Goal: Task Accomplishment & Management: Use online tool/utility

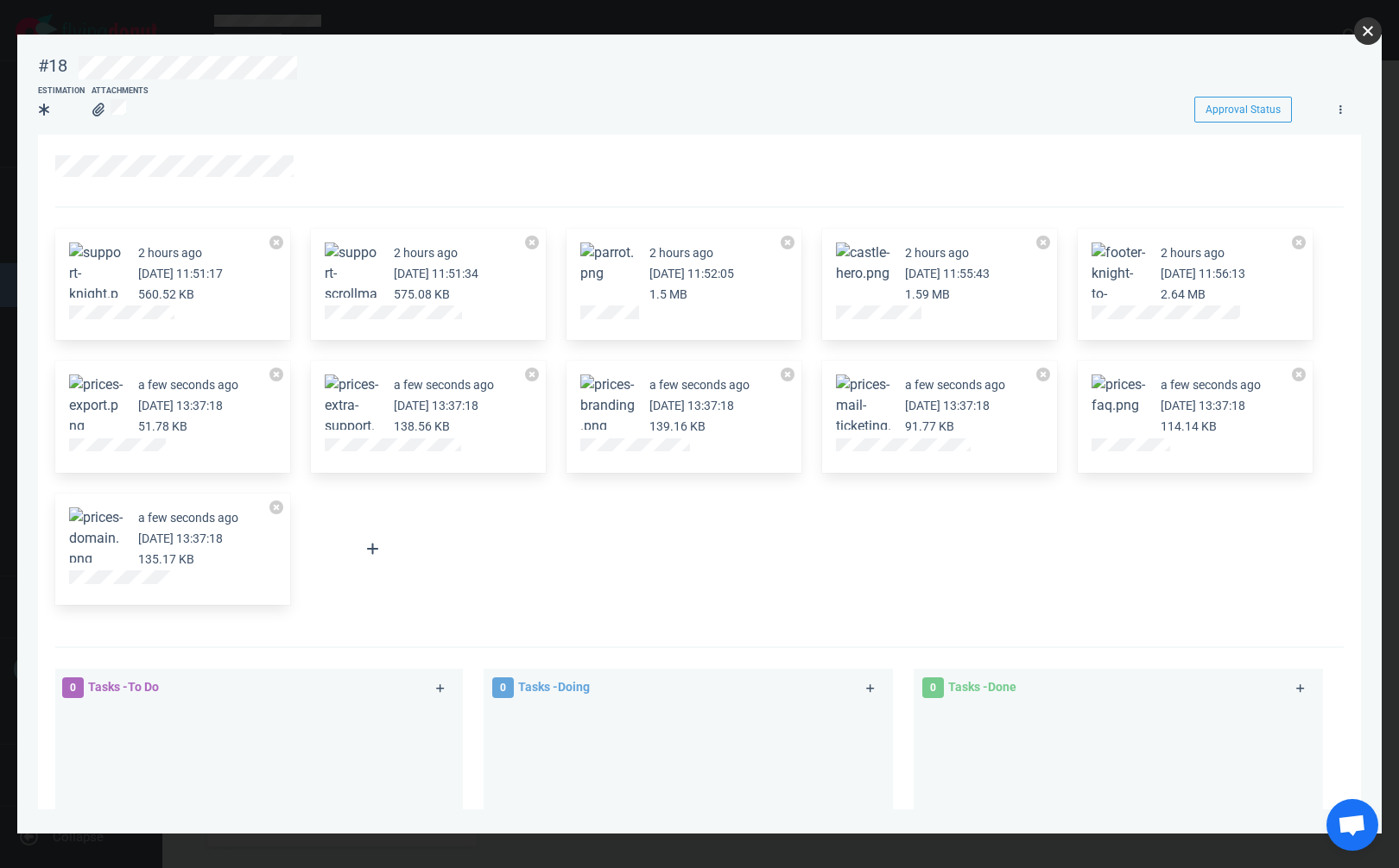
click at [1363, 30] on button "close" at bounding box center [1367, 30] width 28 height 28
click at [1371, 32] on button "close" at bounding box center [1367, 30] width 28 height 28
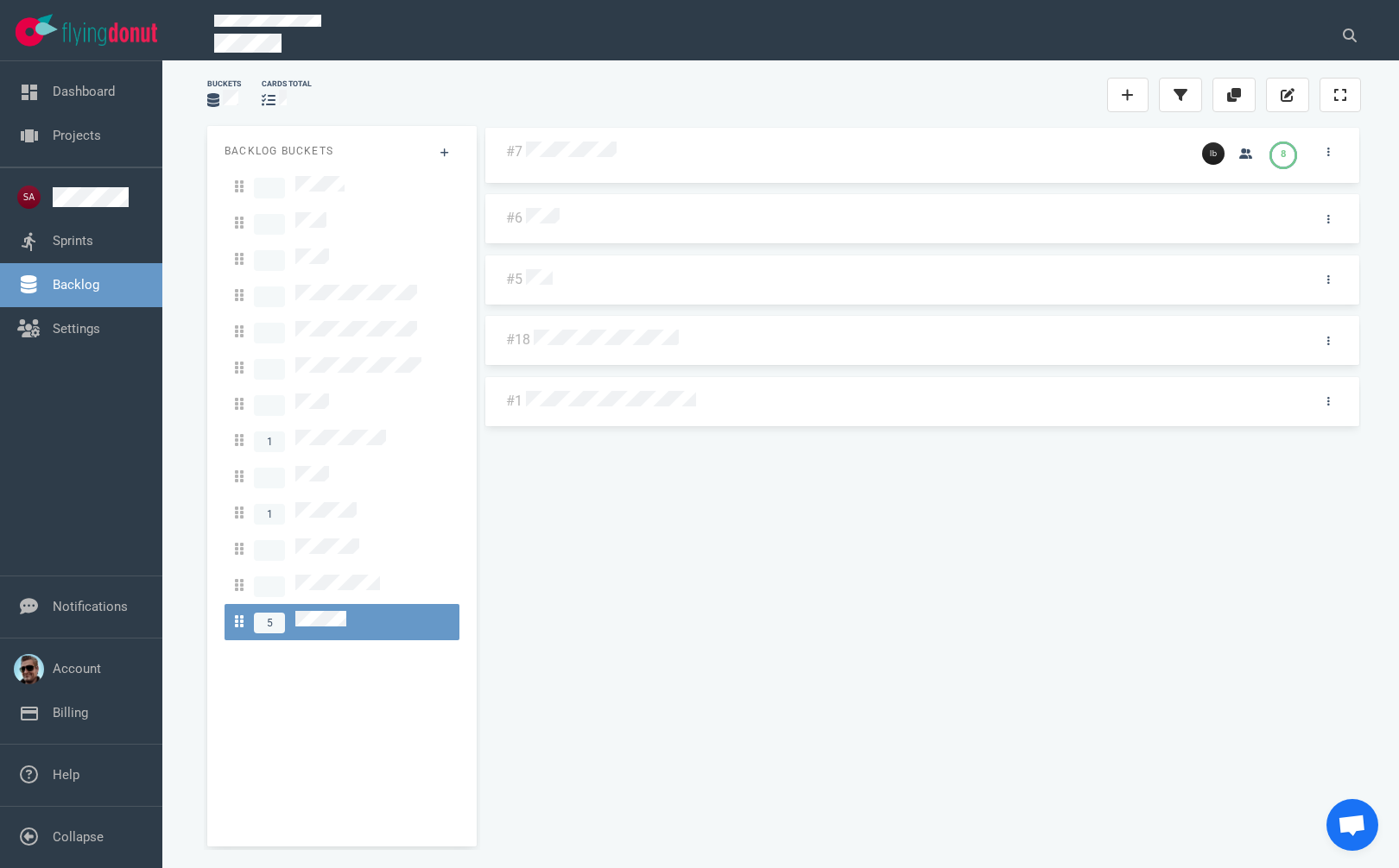
click at [661, 349] on div at bounding box center [913, 341] width 760 height 22
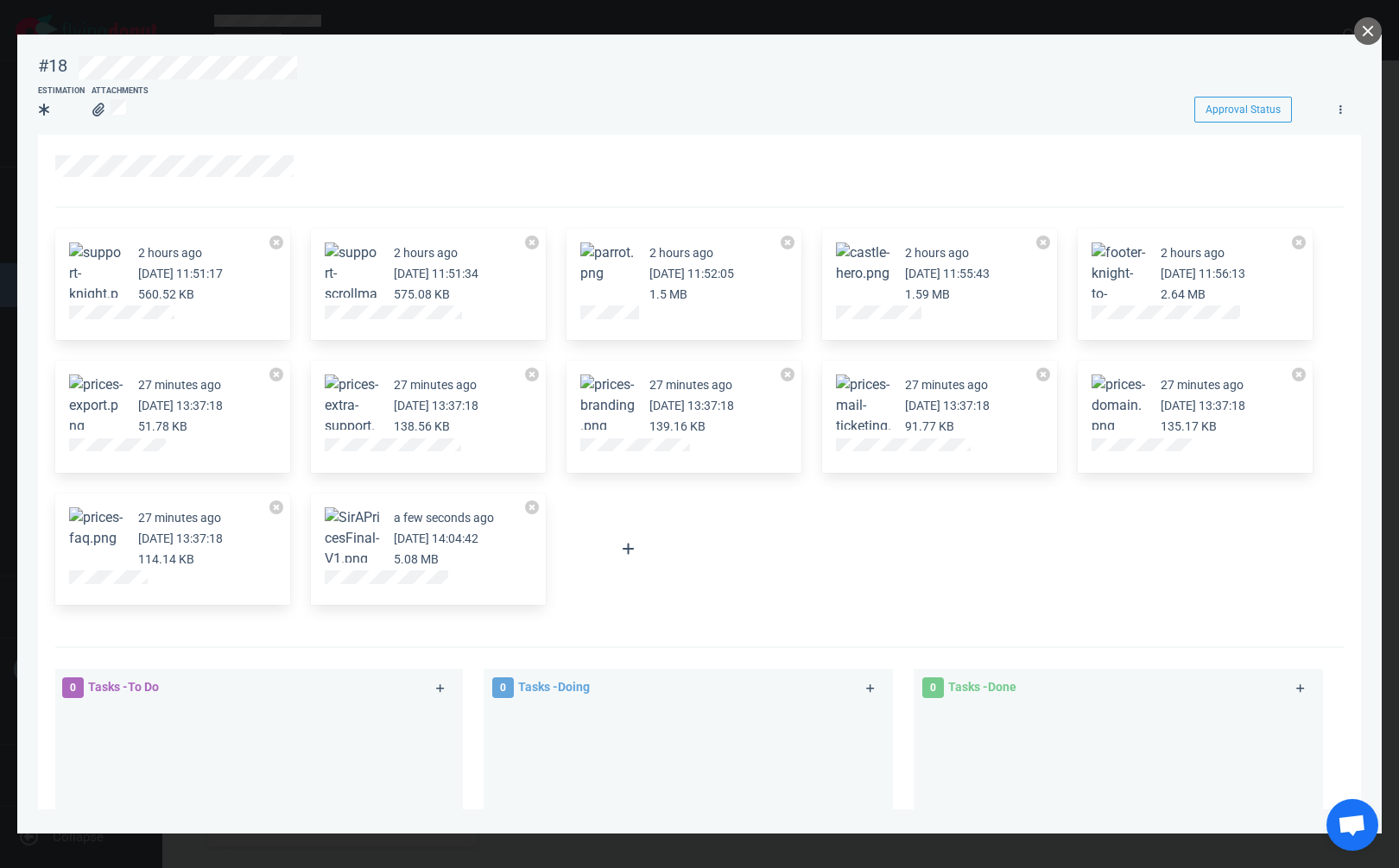
click at [348, 540] on button "Zoom image" at bounding box center [352, 539] width 55 height 63
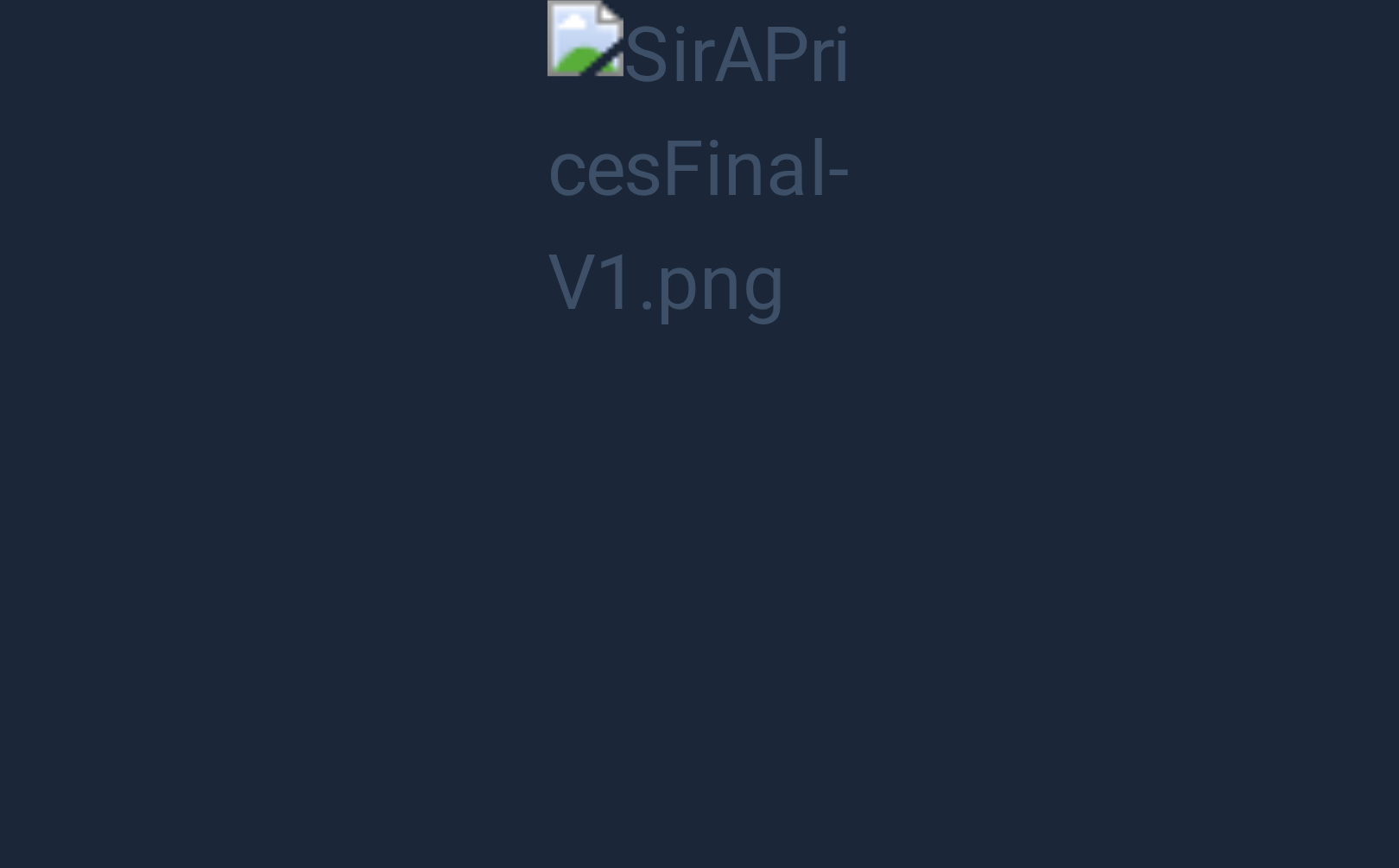
click at [933, 552] on button "Unzoom image" at bounding box center [700, 434] width 1399 height 868
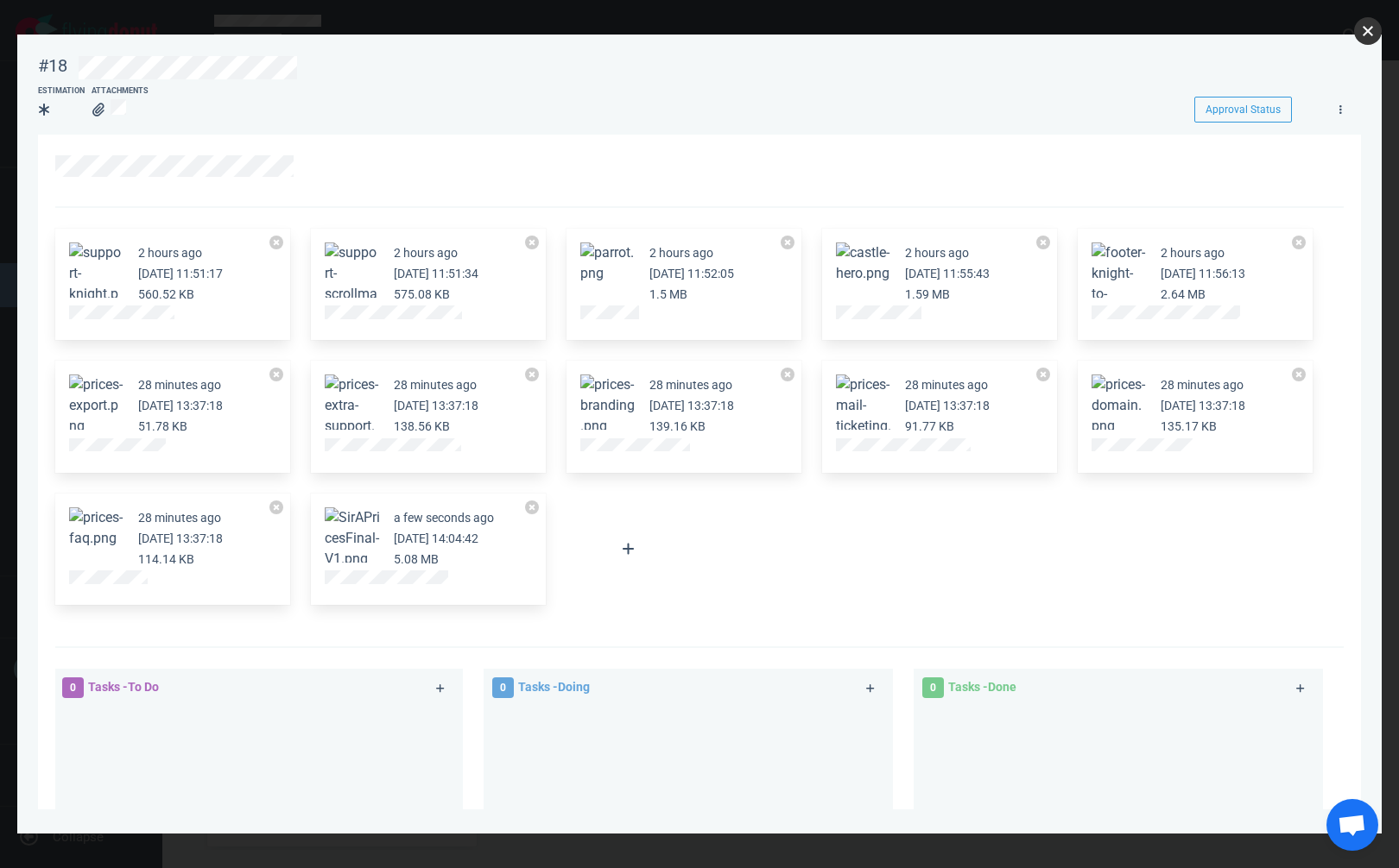
click at [1371, 40] on button "close" at bounding box center [1367, 30] width 28 height 28
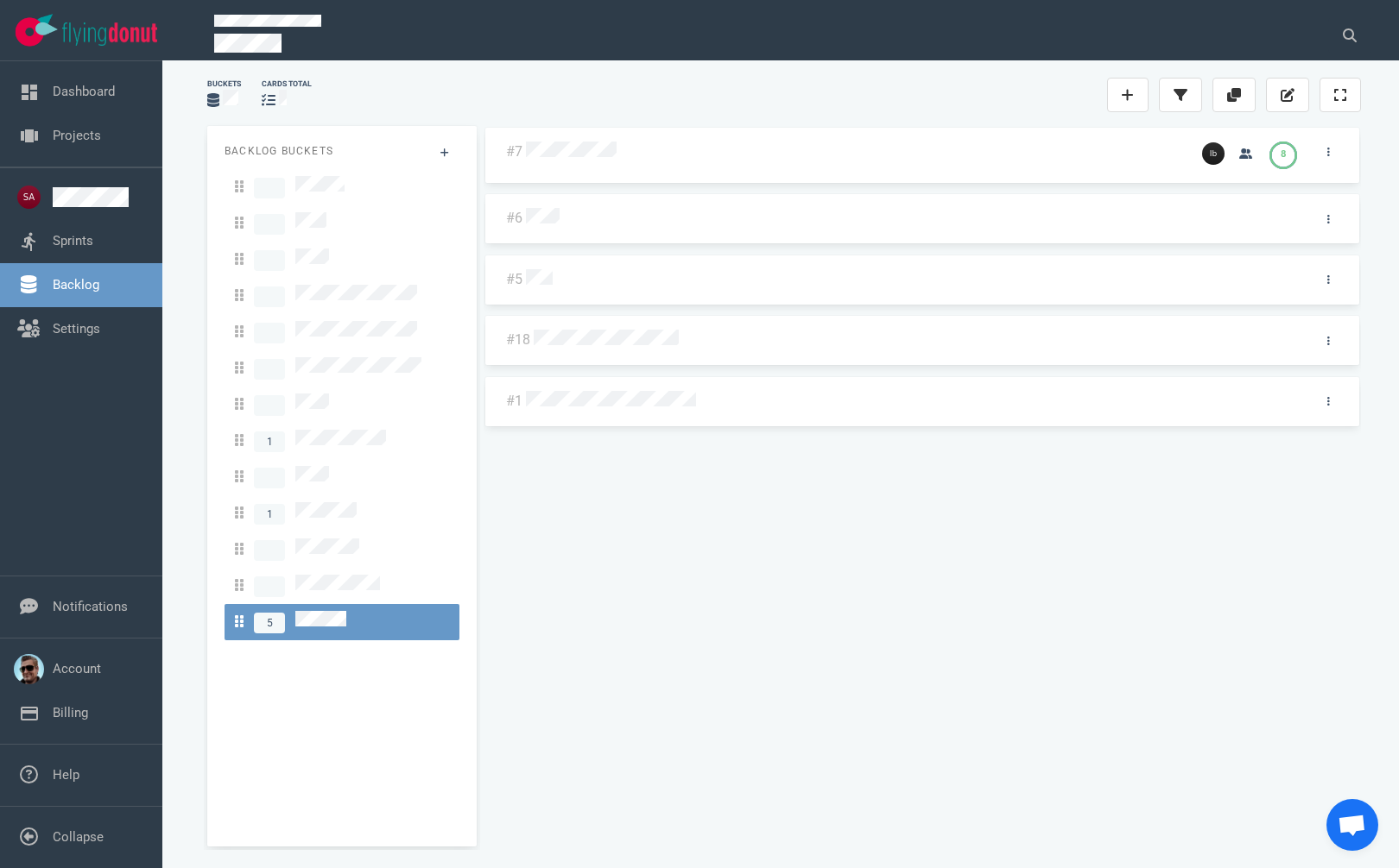
click at [722, 328] on div at bounding box center [916, 337] width 771 height 35
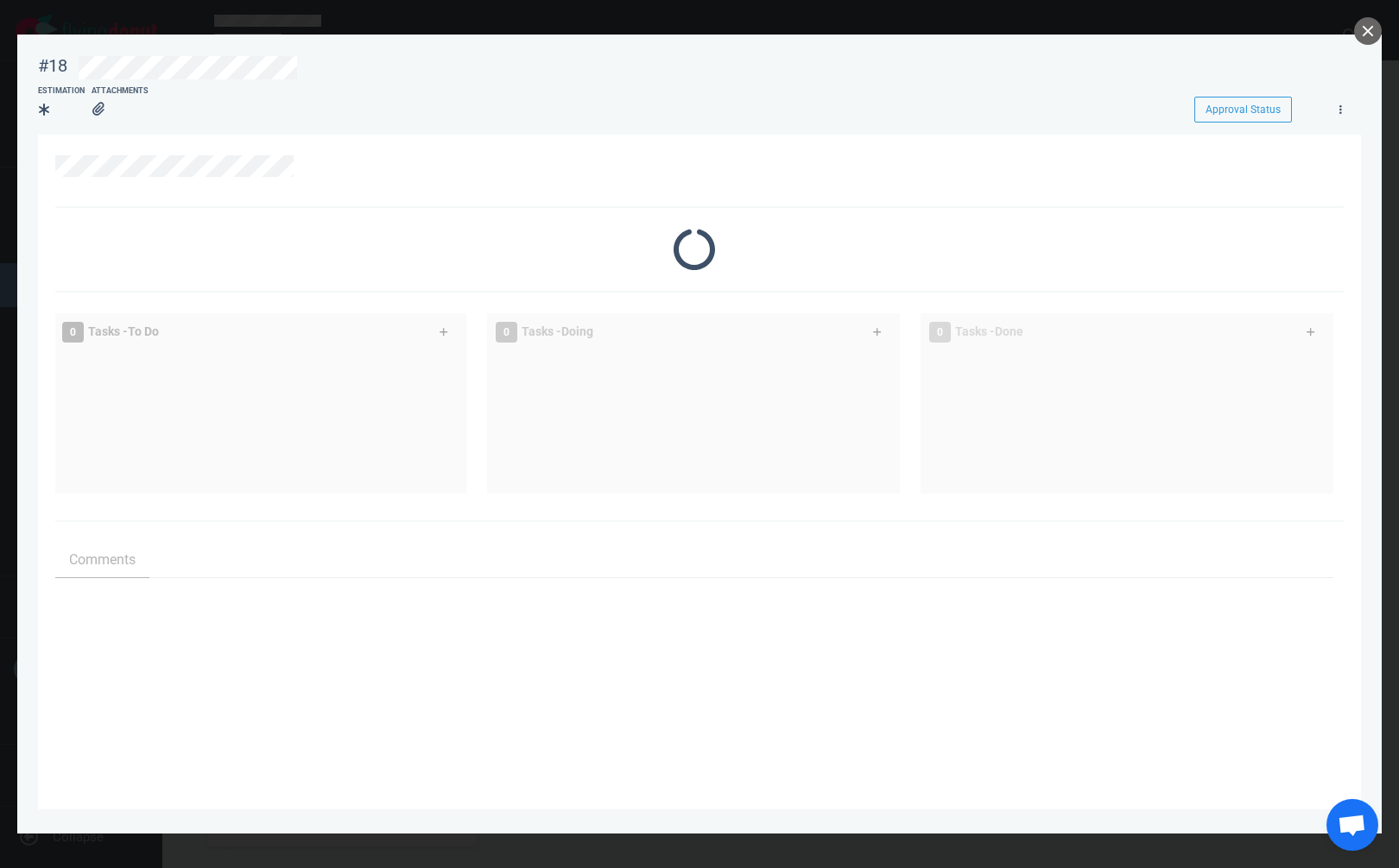
click at [644, 337] on div "0 Tasks - Doing" at bounding box center [674, 332] width 378 height 43
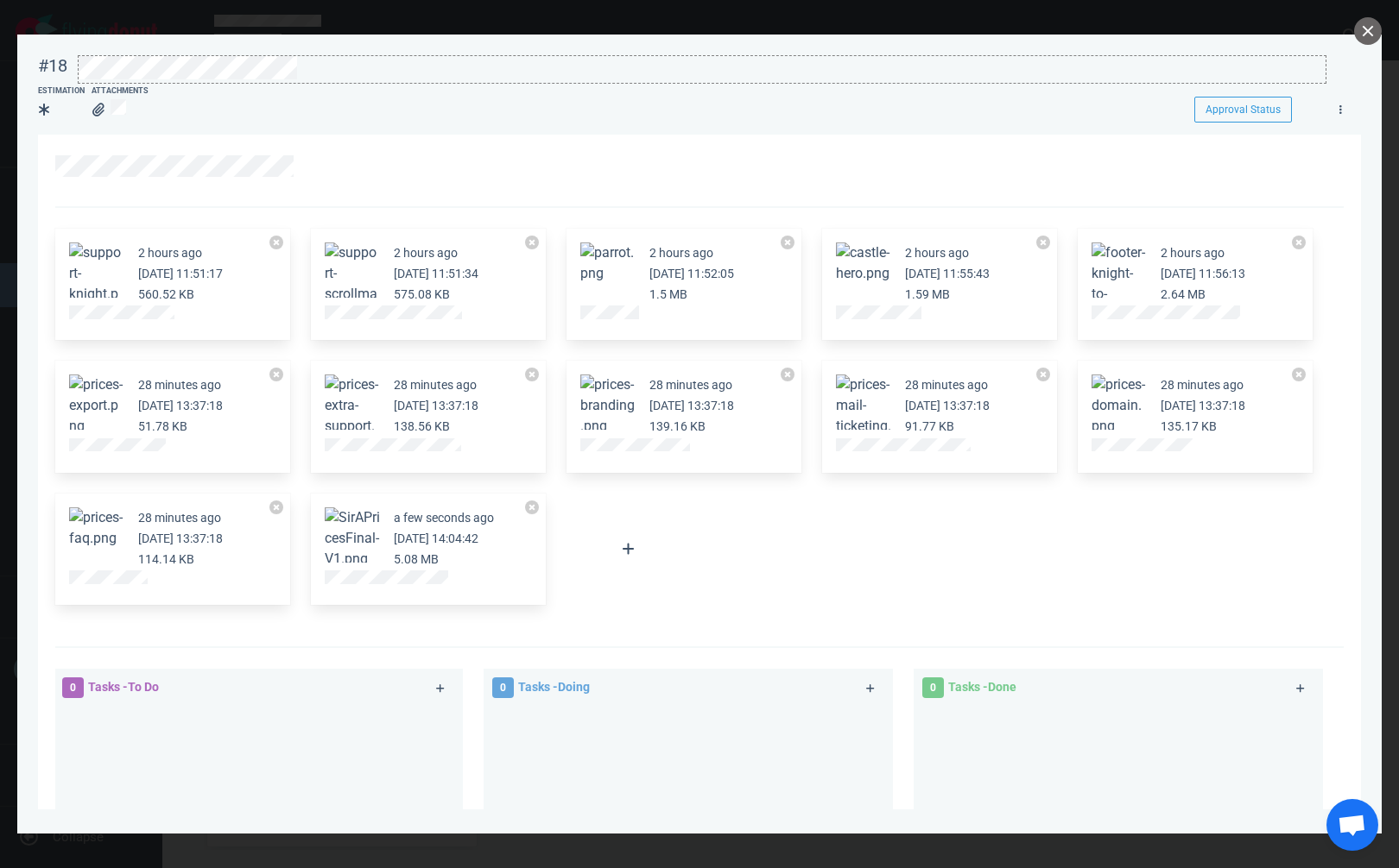
click at [304, 56] on div at bounding box center [702, 67] width 1247 height 24
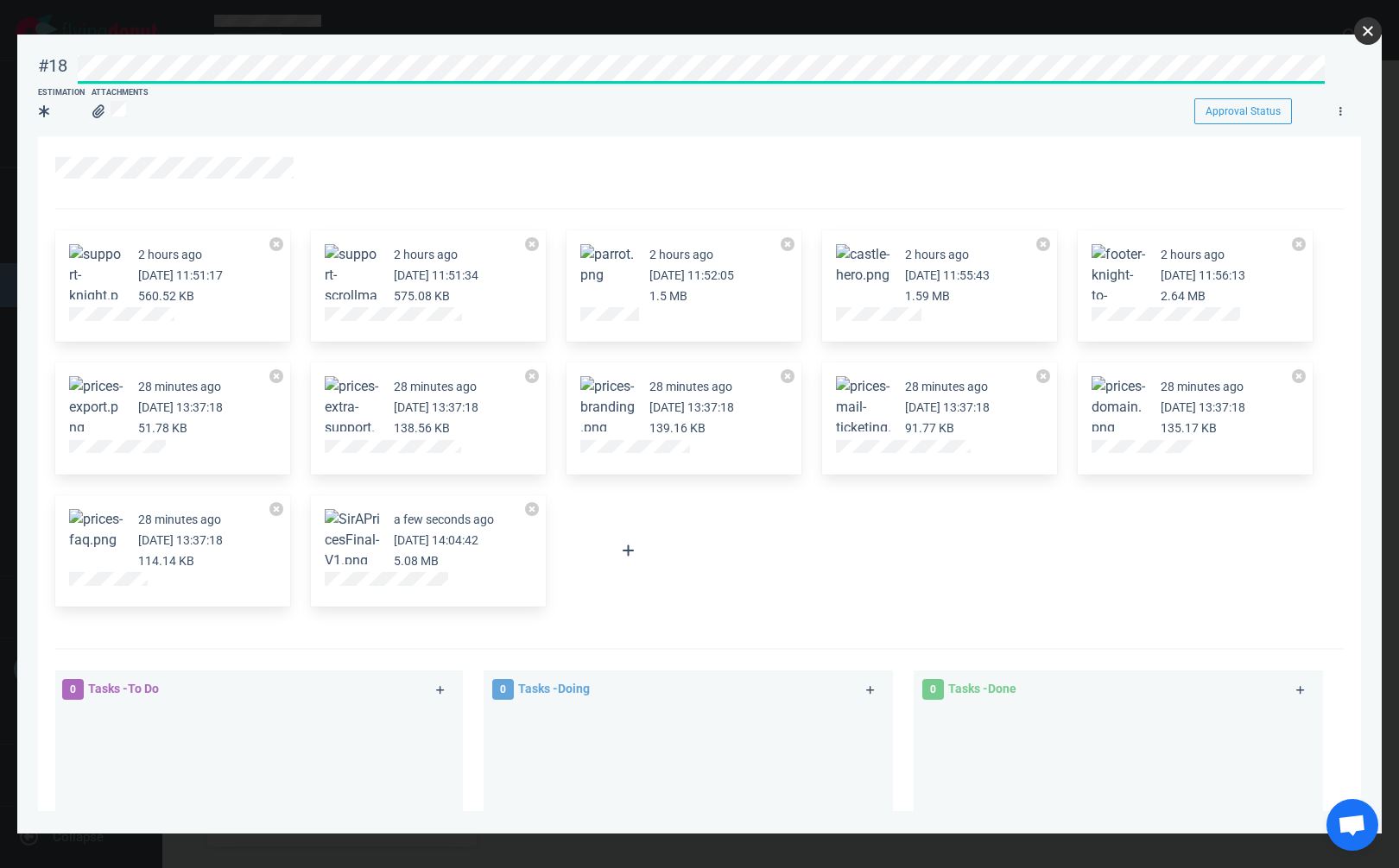
click at [1369, 30] on button "close" at bounding box center [1367, 30] width 28 height 28
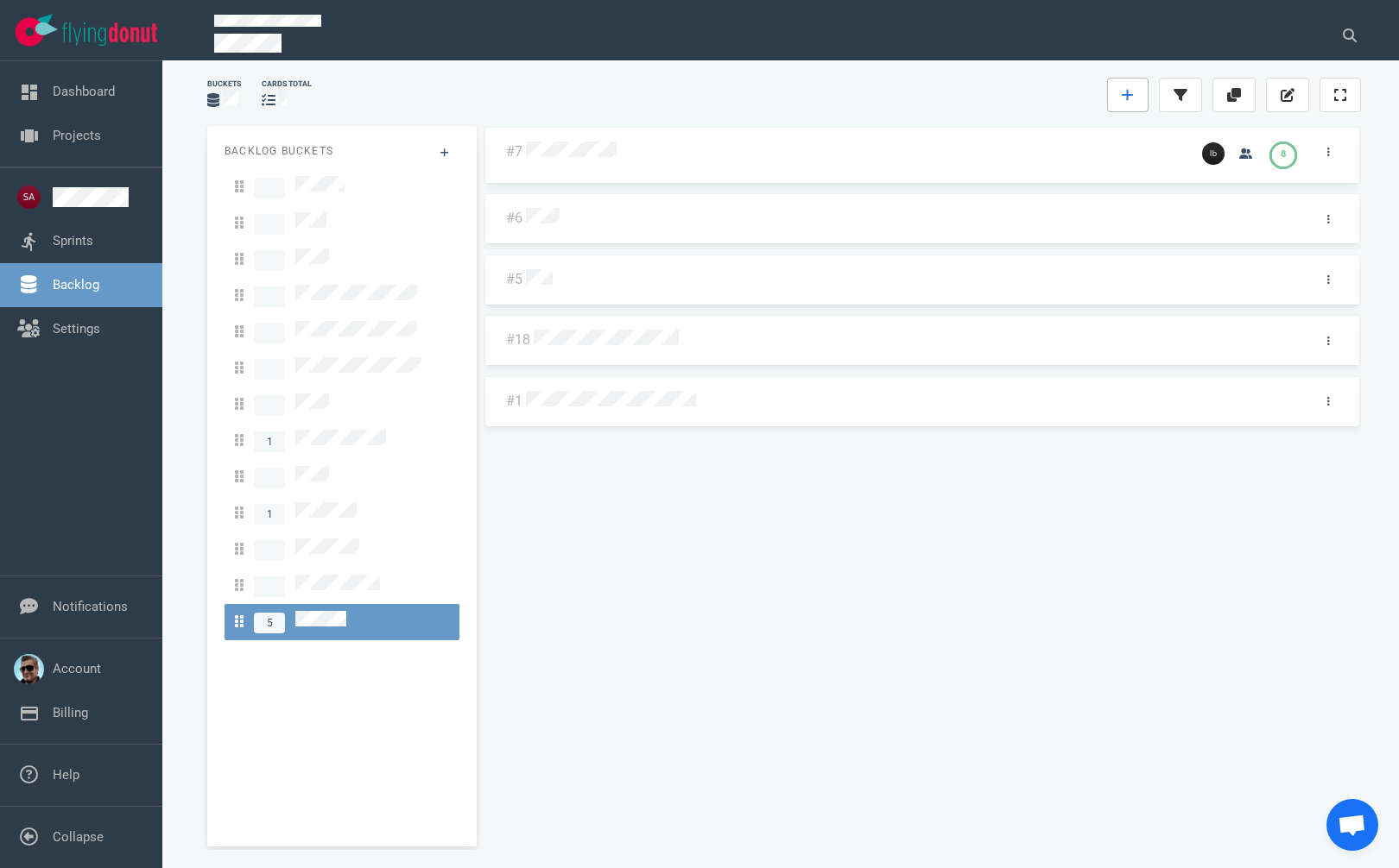
click at [1132, 94] on icon at bounding box center [1128, 95] width 12 height 14
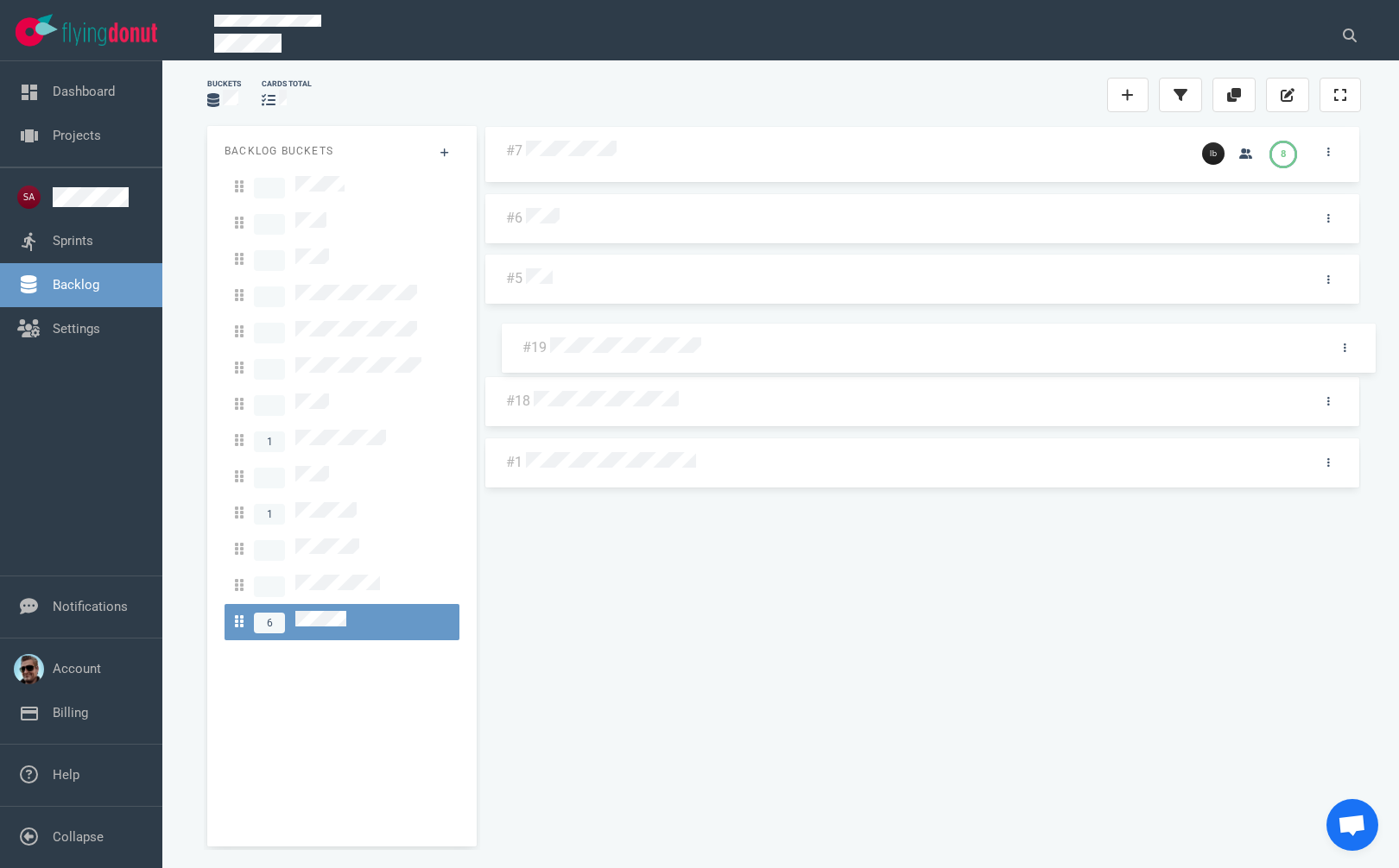
drag, startPoint x: 758, startPoint y: 157, endPoint x: 774, endPoint y: 353, distance: 196.7
click at [774, 353] on div "#19 #7 8 #6 #5 #18 #1 #19" at bounding box center [922, 479] width 877 height 707
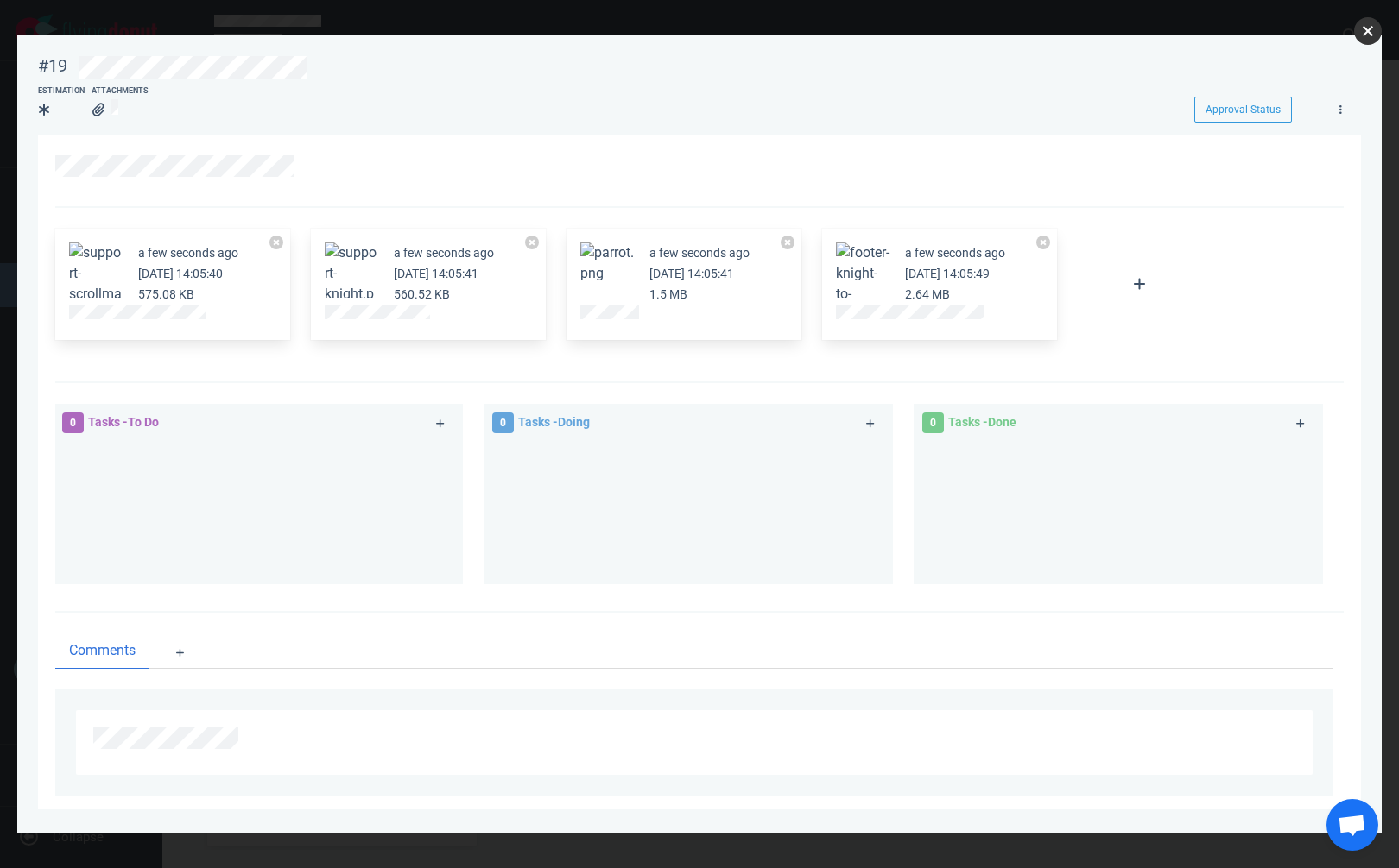
click at [1371, 29] on button "close" at bounding box center [1367, 30] width 28 height 28
